Goal: Information Seeking & Learning: Learn about a topic

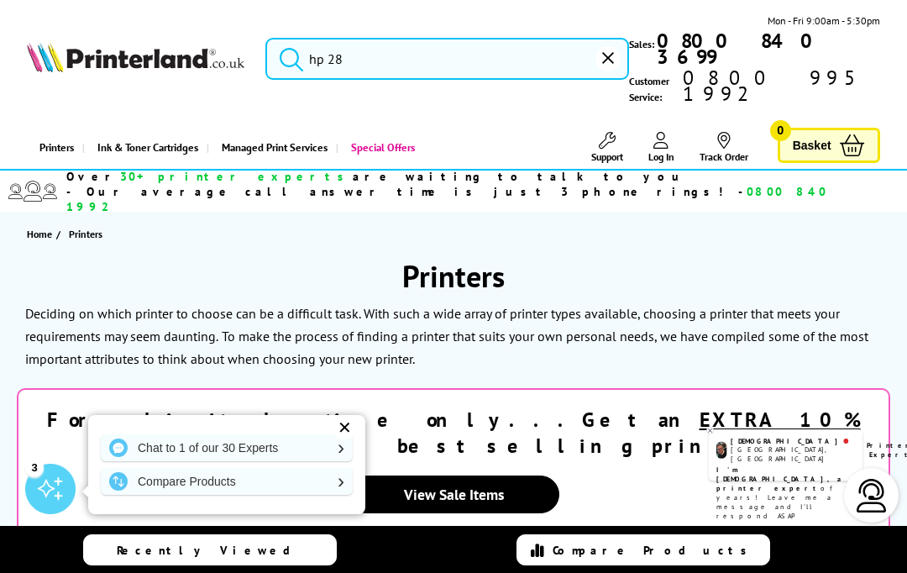
type input "hp 2"
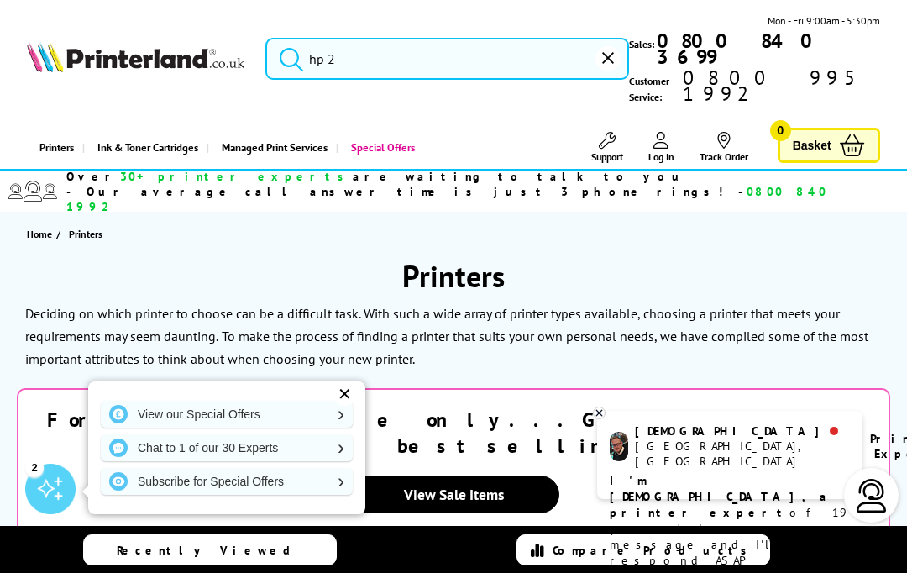
type input "hp"
